Goal: Navigation & Orientation: Find specific page/section

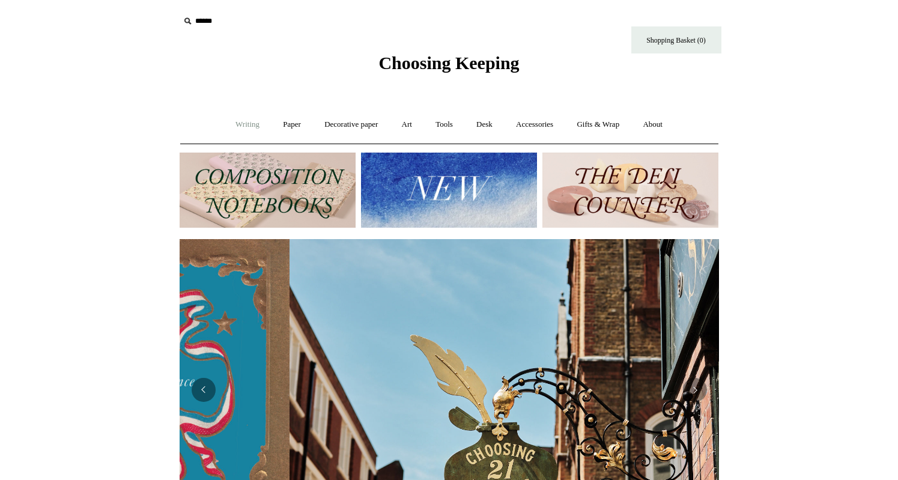
scroll to position [0, 539]
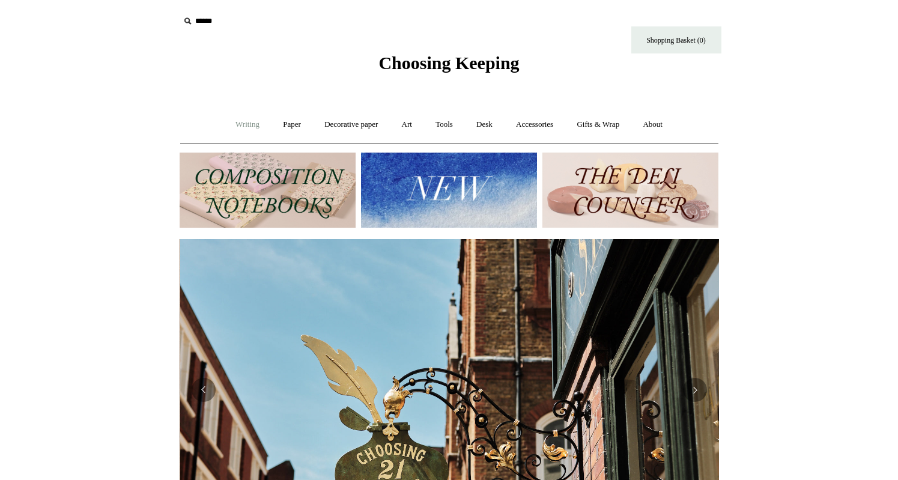
click at [250, 127] on link "Writing +" at bounding box center [248, 125] width 46 height 32
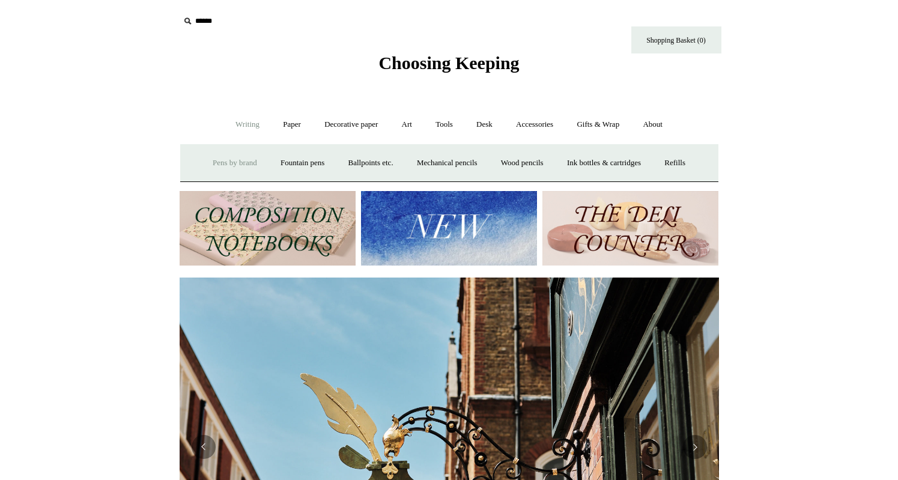
click at [244, 163] on link "Pens by brand +" at bounding box center [235, 163] width 66 height 32
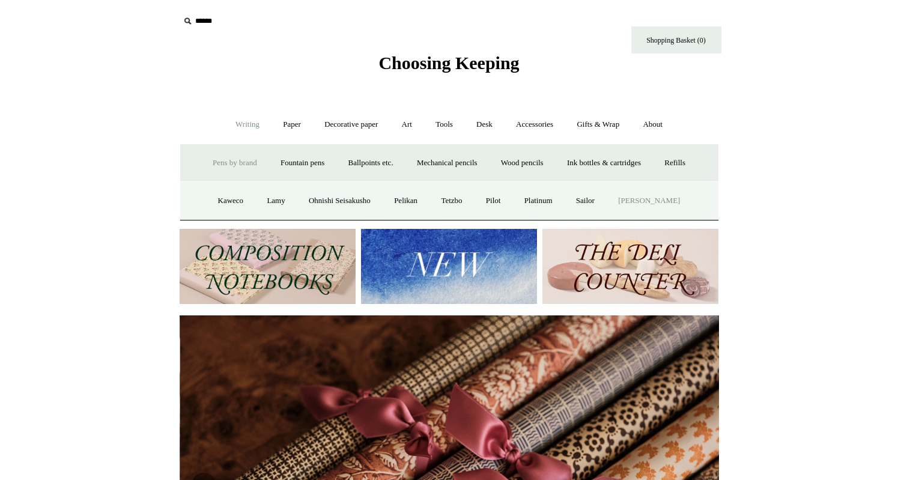
scroll to position [0, 1078]
click at [231, 164] on link "Pens by brand -" at bounding box center [235, 163] width 66 height 32
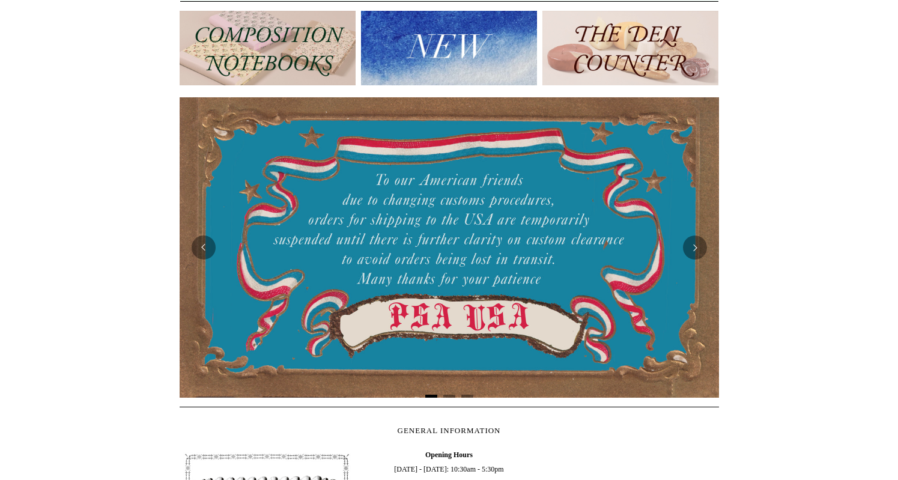
scroll to position [0, 0]
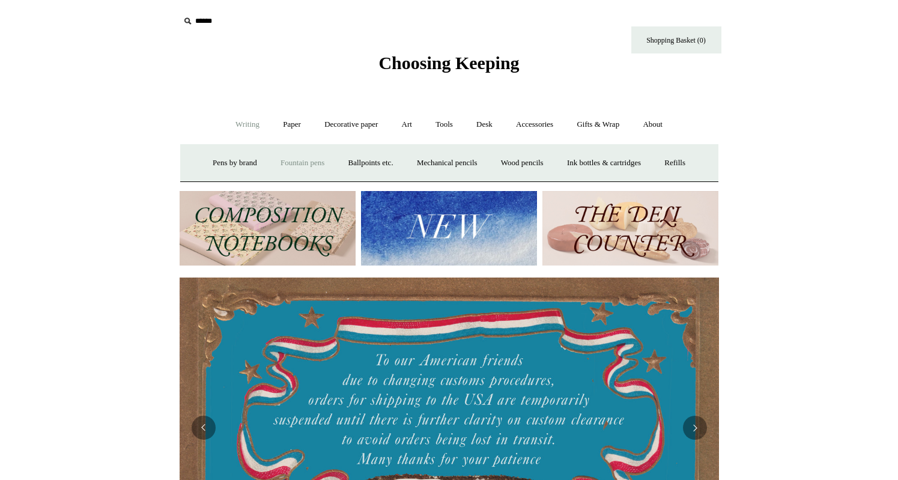
click at [277, 163] on link "Fountain pens +" at bounding box center [302, 163] width 65 height 32
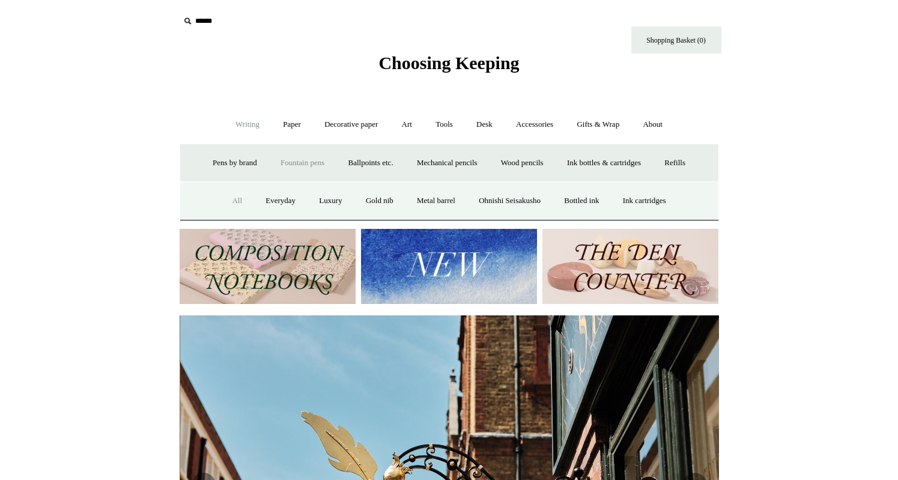
scroll to position [0, 539]
click at [227, 200] on link "All" at bounding box center [237, 201] width 32 height 32
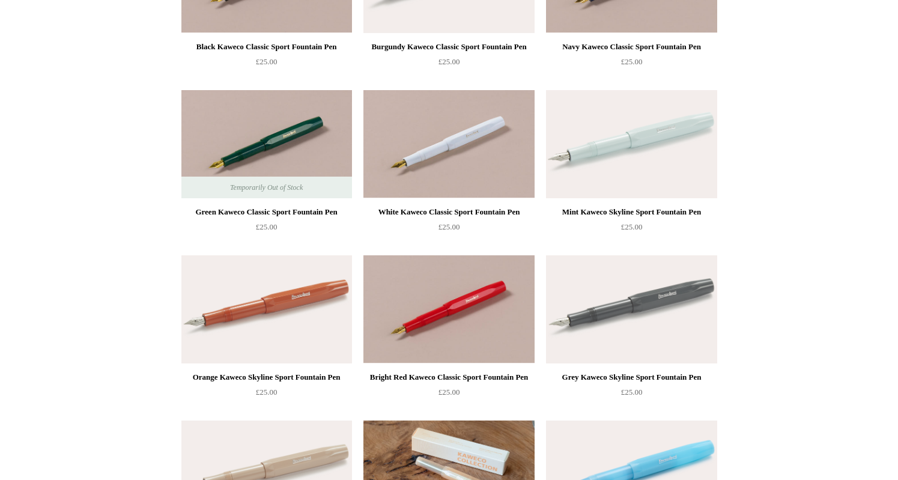
scroll to position [120, 0]
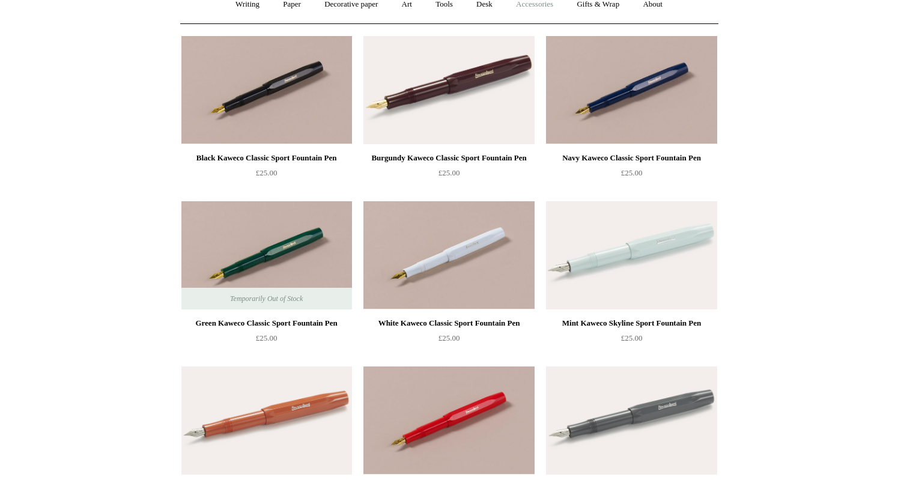
click at [556, 2] on link "Accessories +" at bounding box center [534, 5] width 59 height 32
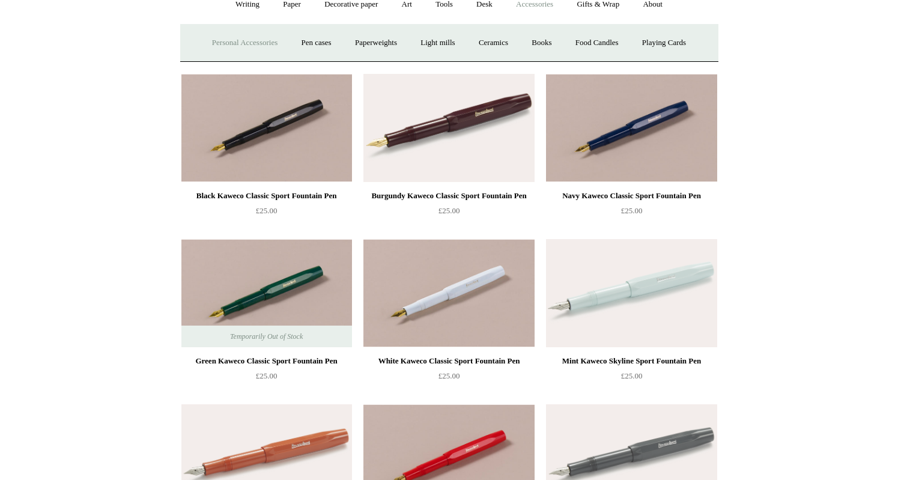
click at [250, 46] on link "Personal Accessories +" at bounding box center [244, 43] width 87 height 32
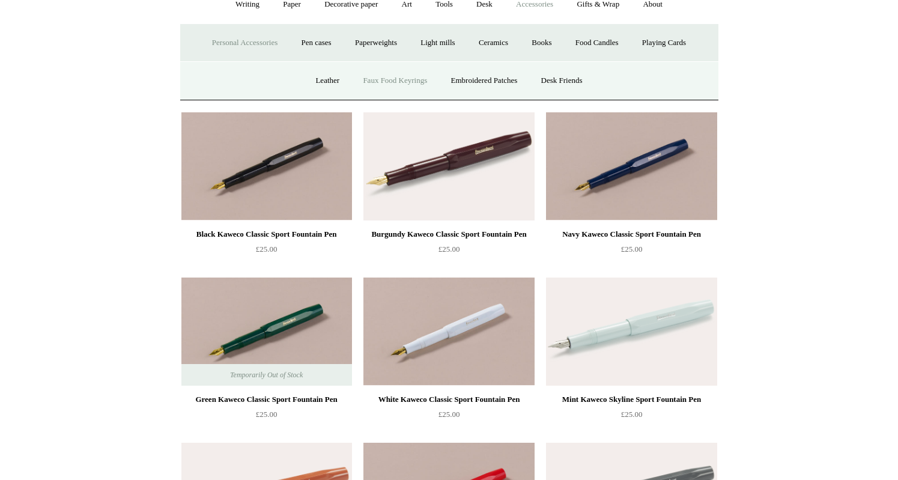
click at [408, 82] on link "Faux Food Keyrings" at bounding box center [395, 81] width 86 height 32
